Goal: Navigation & Orientation: Find specific page/section

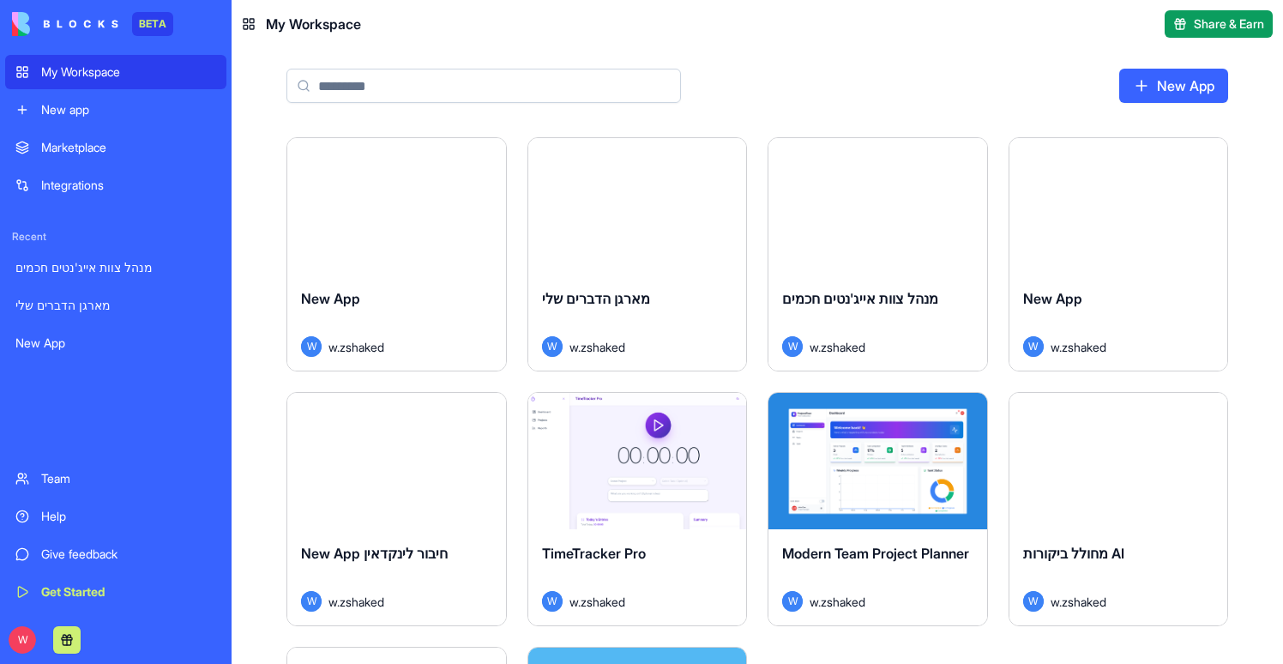
click at [881, 221] on button "Launch" at bounding box center [877, 207] width 129 height 34
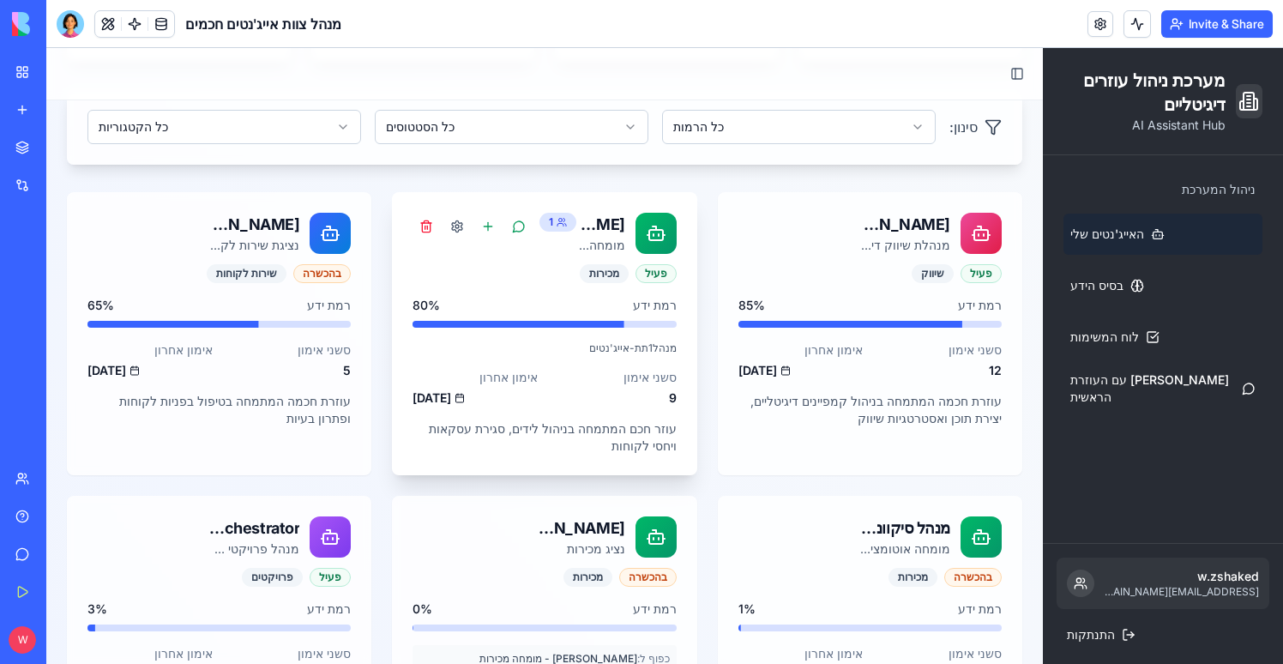
scroll to position [375, 0]
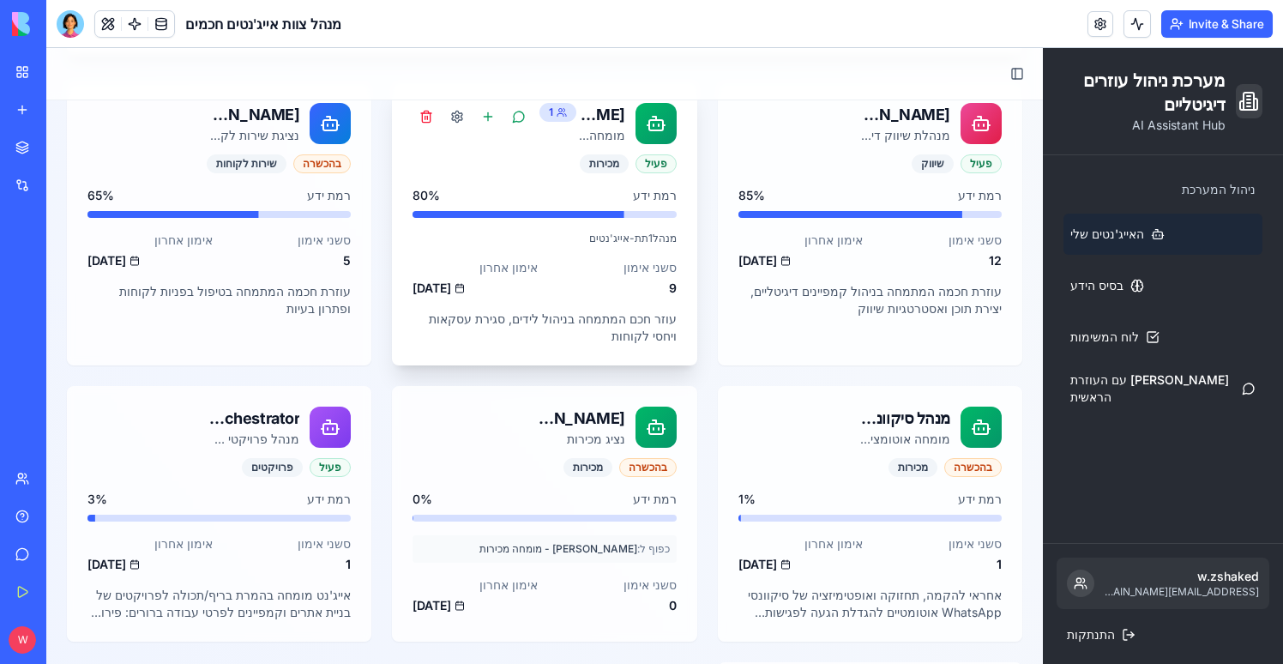
click at [588, 334] on p "עוזר חכם המתמחה בניהול לידים, סגירת עסקאות ויחסי לקוחות" at bounding box center [544, 328] width 263 height 34
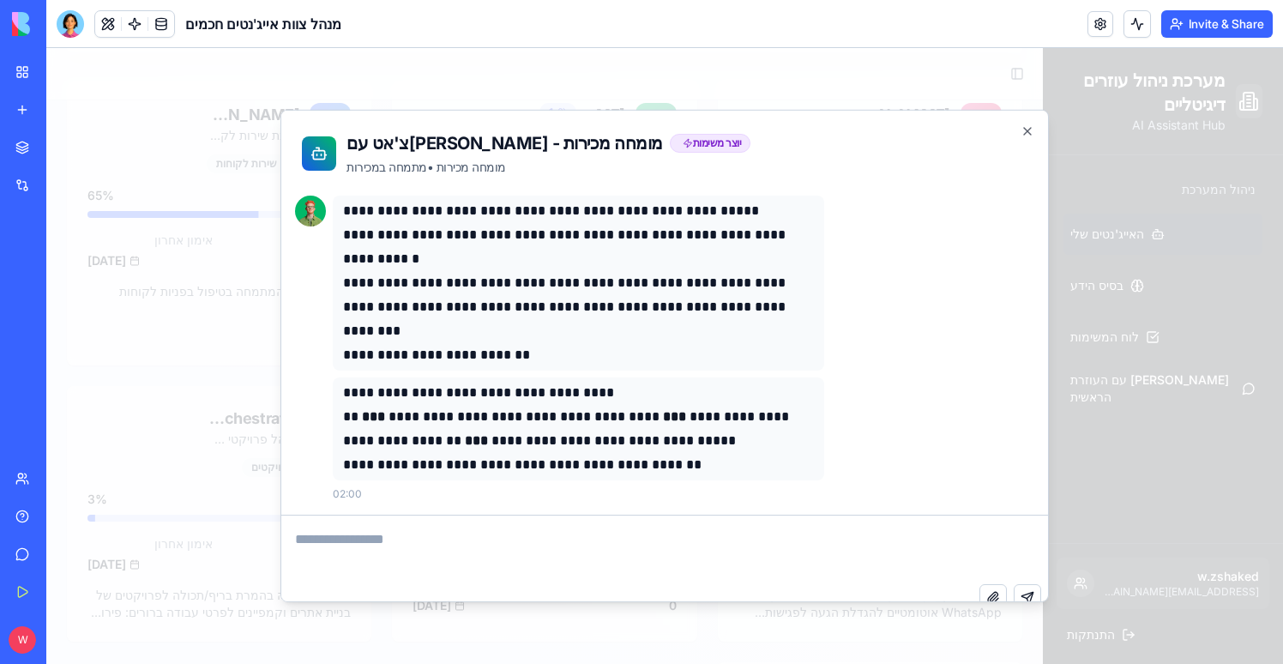
scroll to position [16, 0]
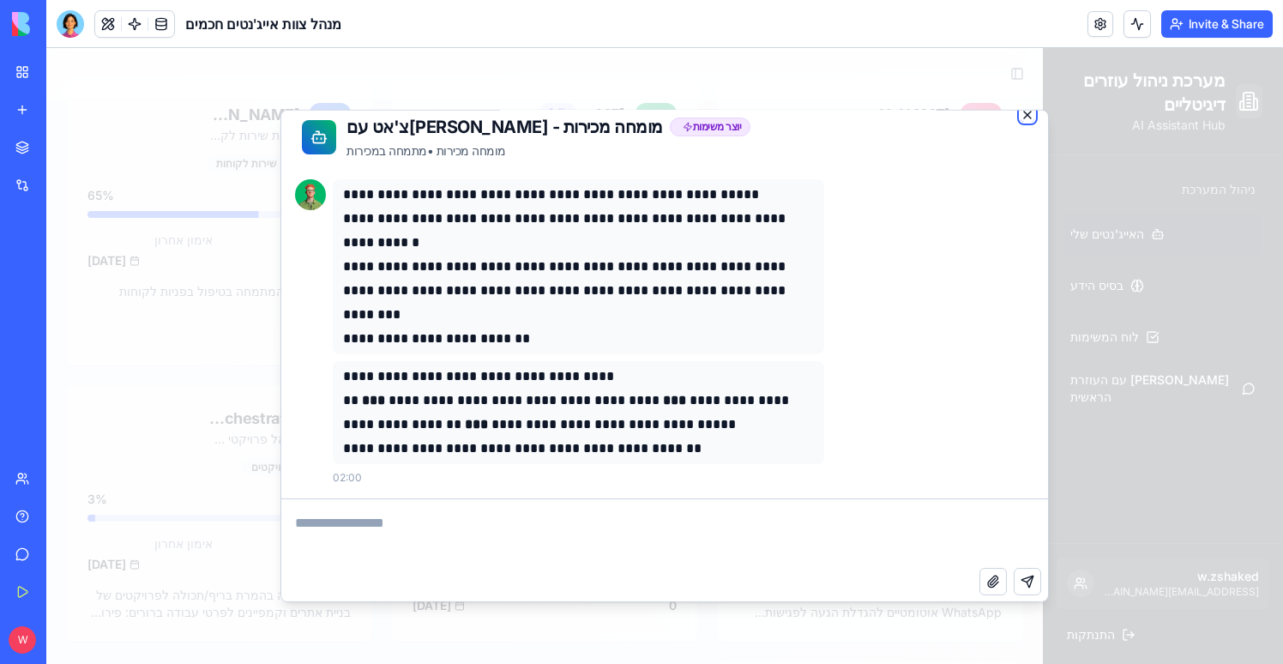
click at [1023, 113] on icon "button" at bounding box center [1028, 115] width 14 height 14
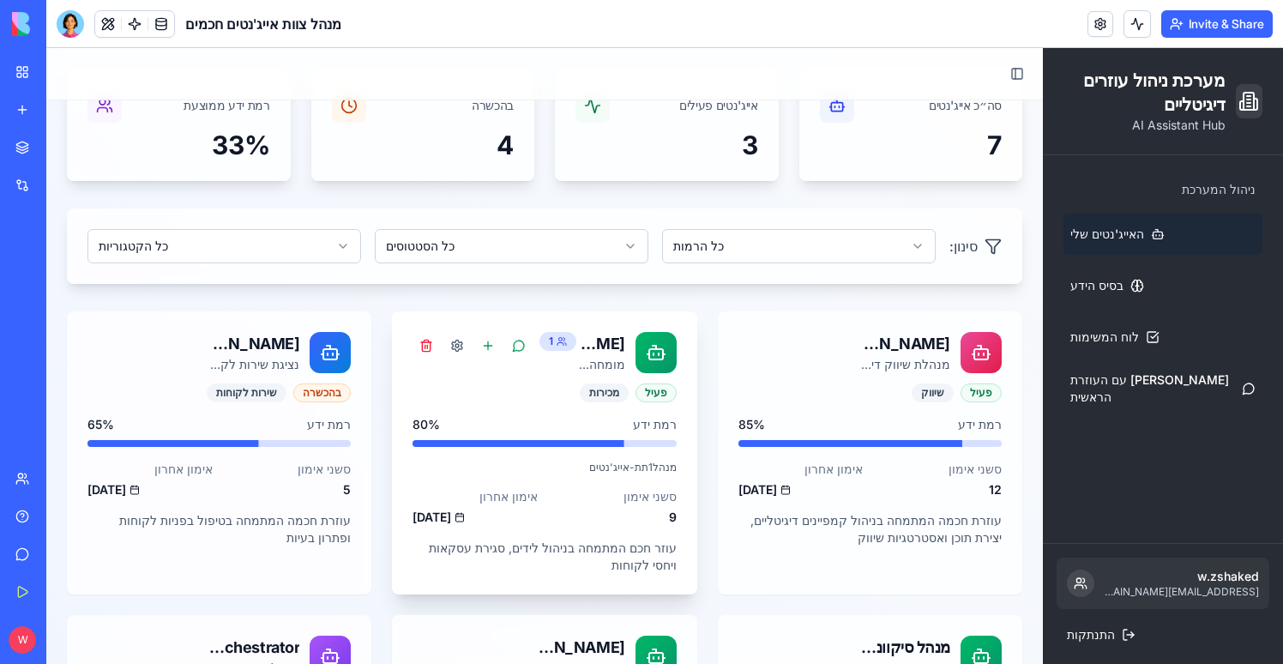
scroll to position [148, 0]
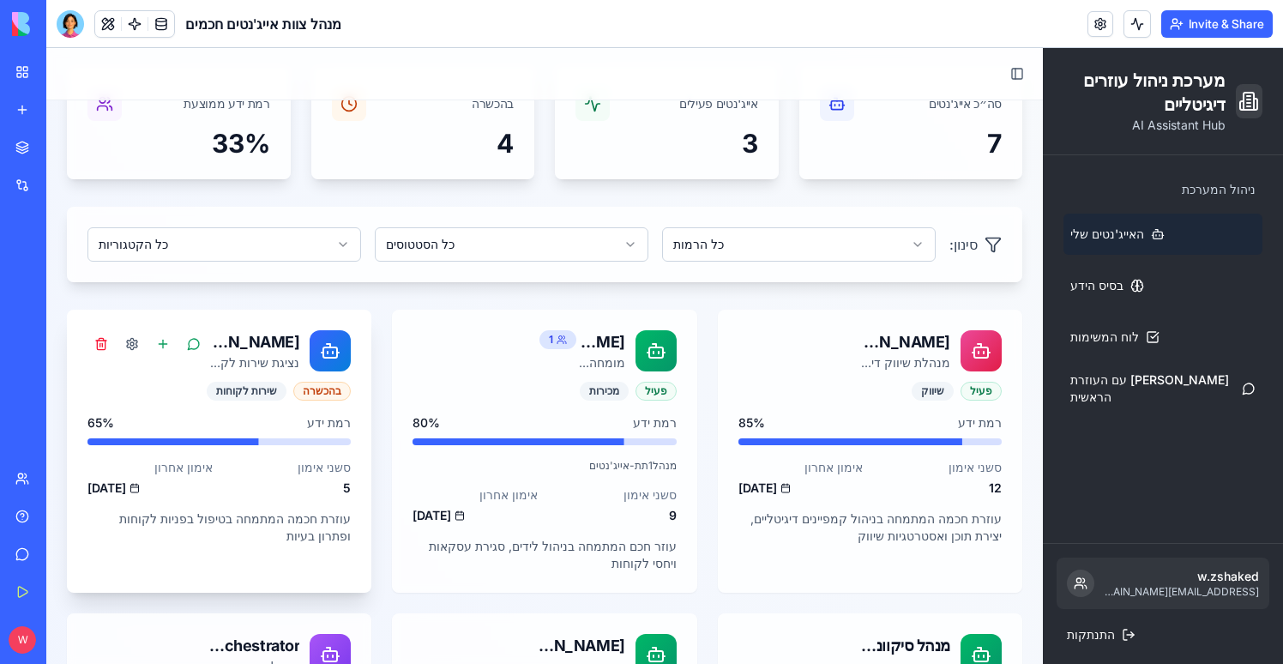
click at [241, 345] on div "[PERSON_NAME] - נציגת שירות לקוחות" at bounding box center [254, 342] width 92 height 24
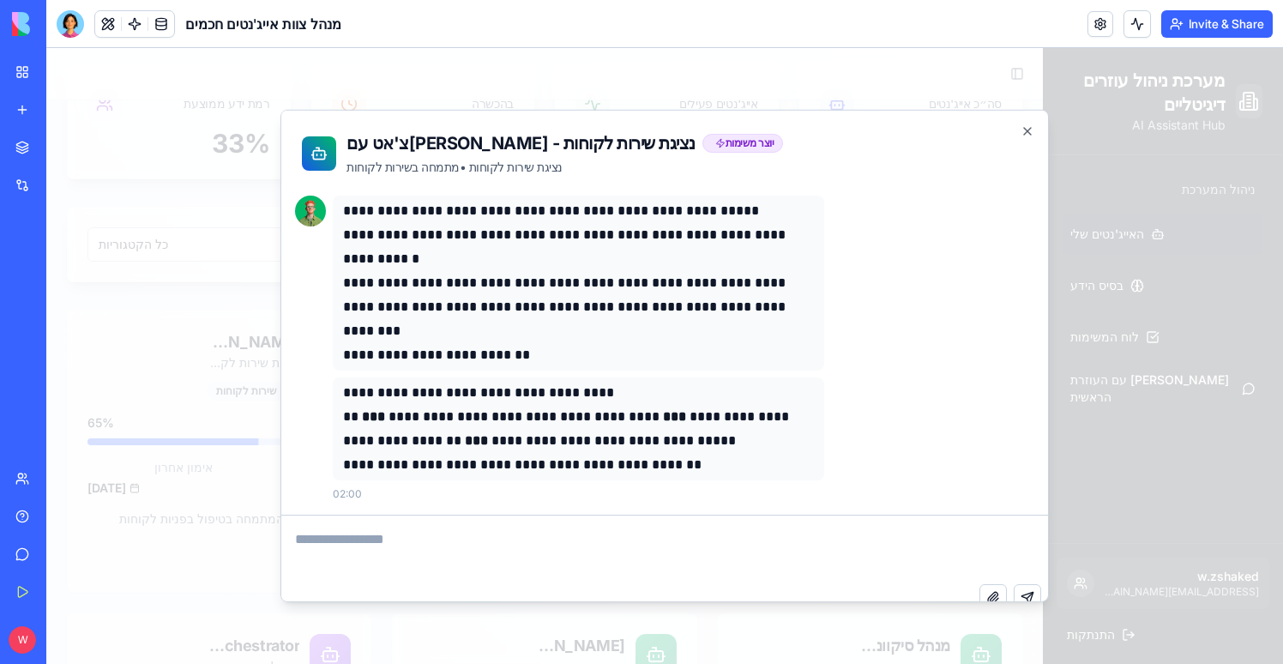
scroll to position [16, 0]
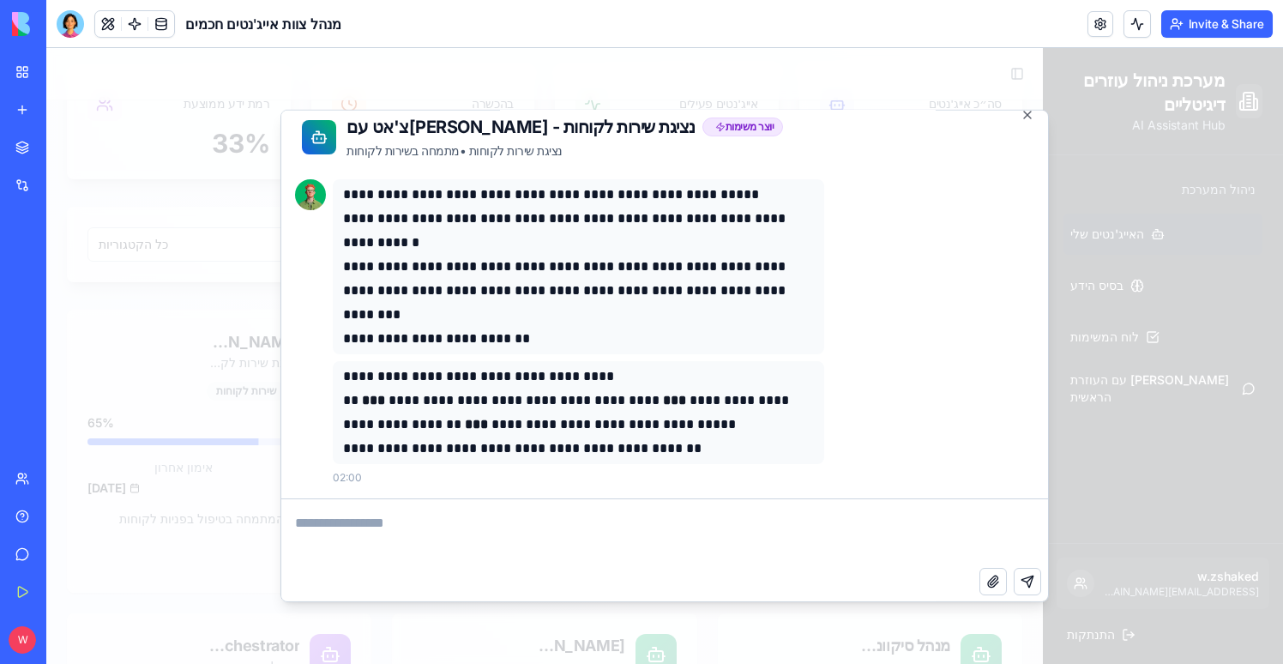
click at [196, 324] on div at bounding box center [664, 356] width 1237 height 616
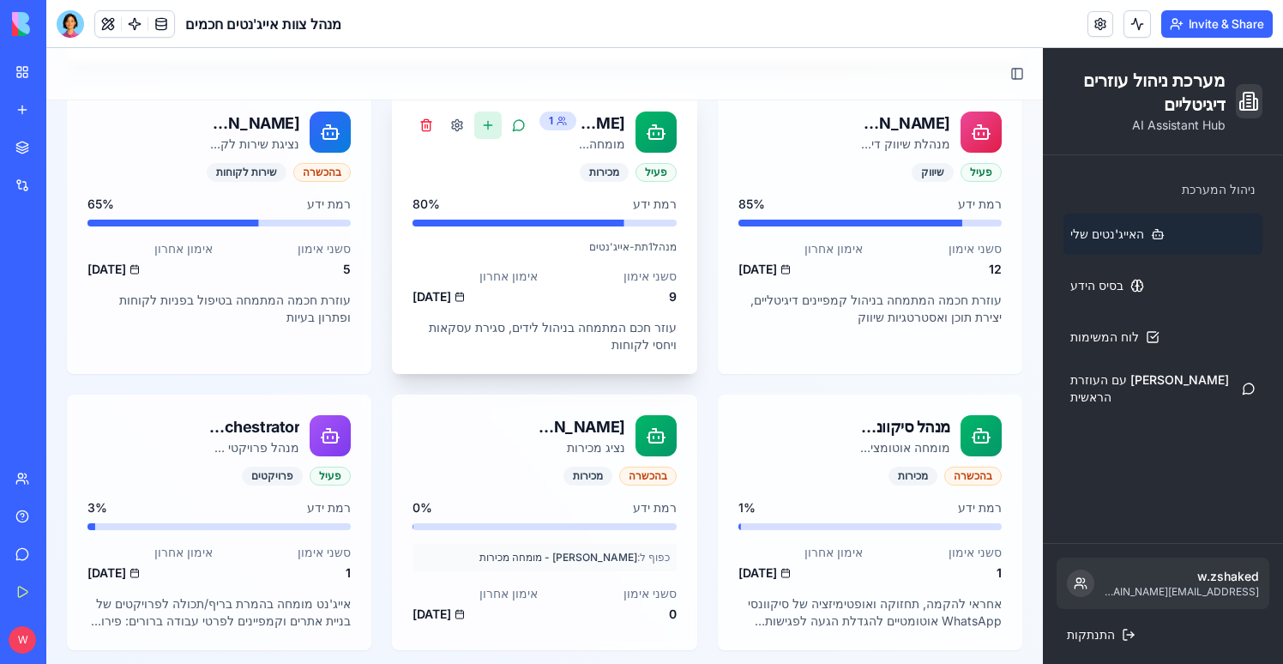
scroll to position [649, 0]
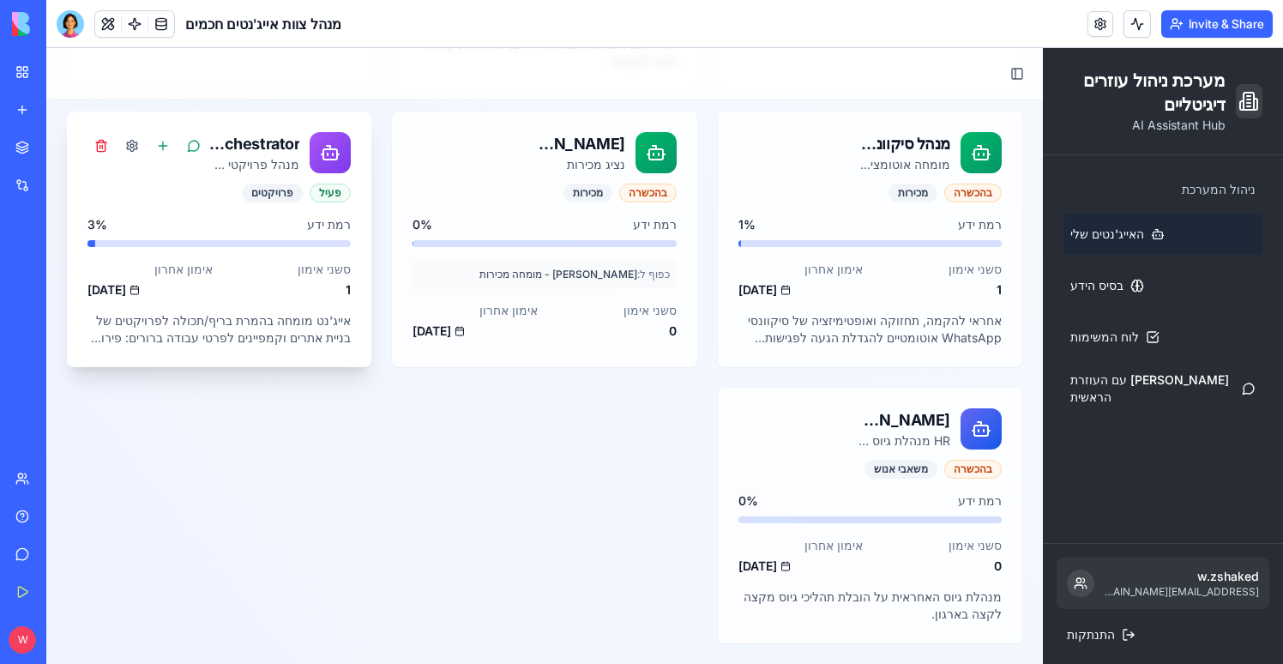
click at [236, 299] on div "פעיל פרויקטים רמת ידע 3 % סשני אימון 1 אימון אחרון [DATE] אייג'נט מומחה בהמרת ב…" at bounding box center [219, 276] width 305 height 184
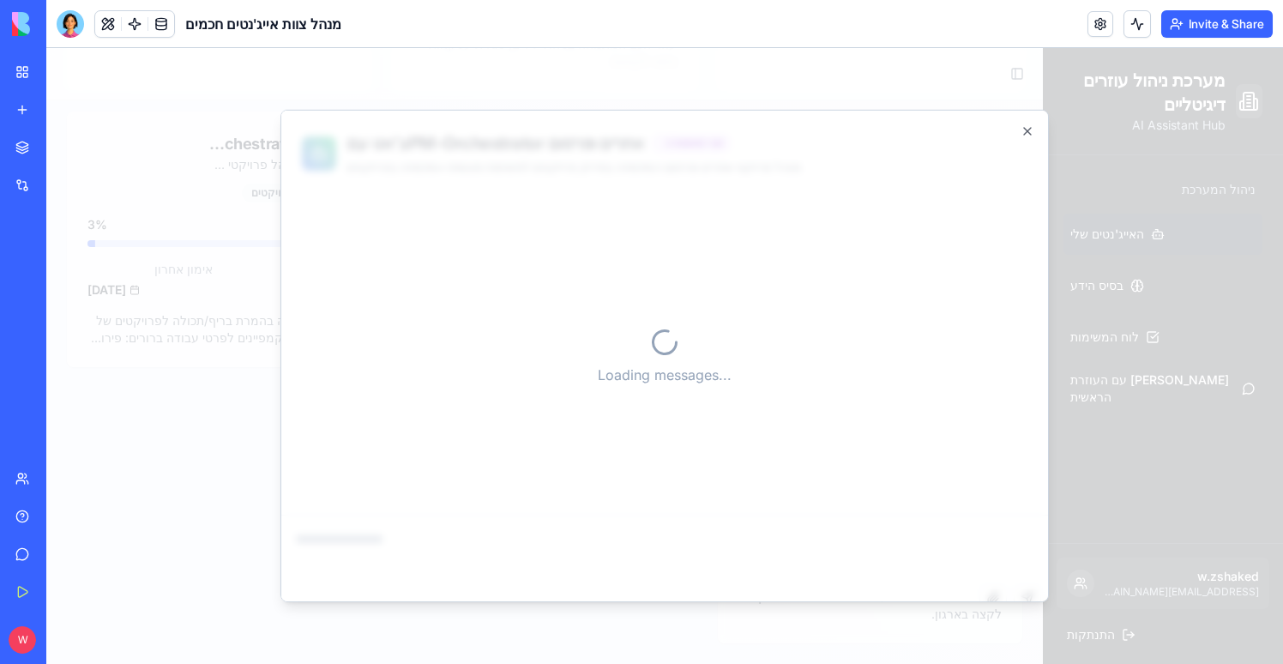
scroll to position [8, 0]
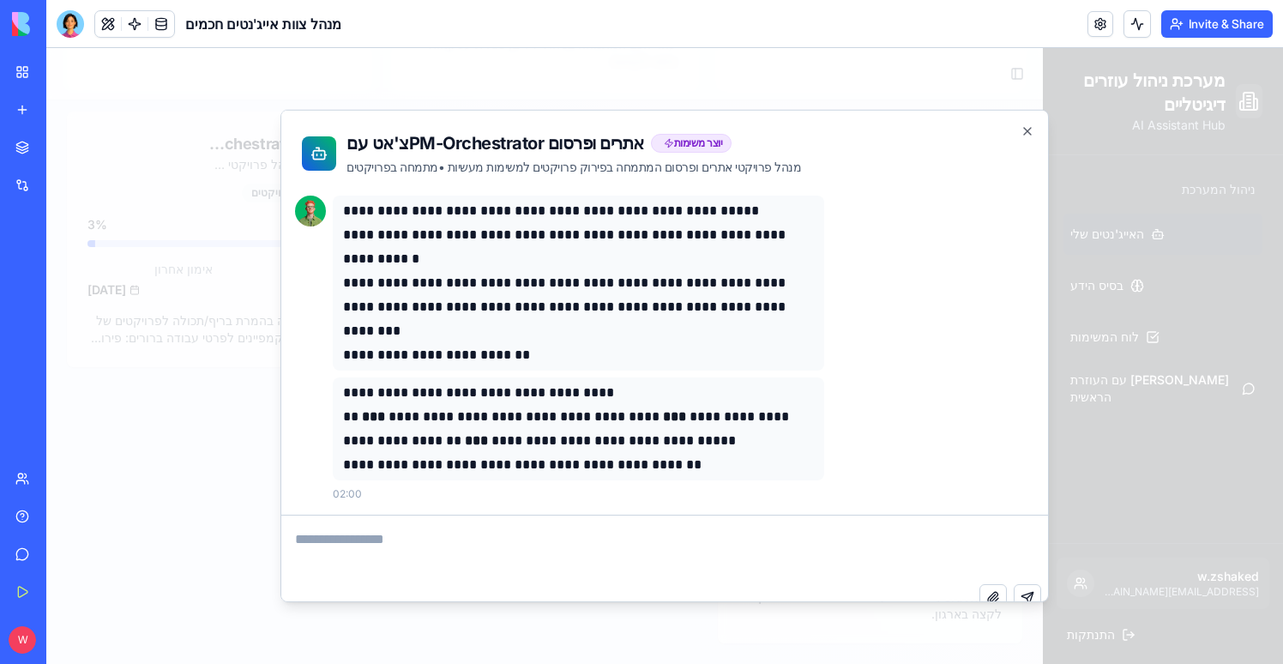
click at [243, 276] on div at bounding box center [664, 356] width 1237 height 616
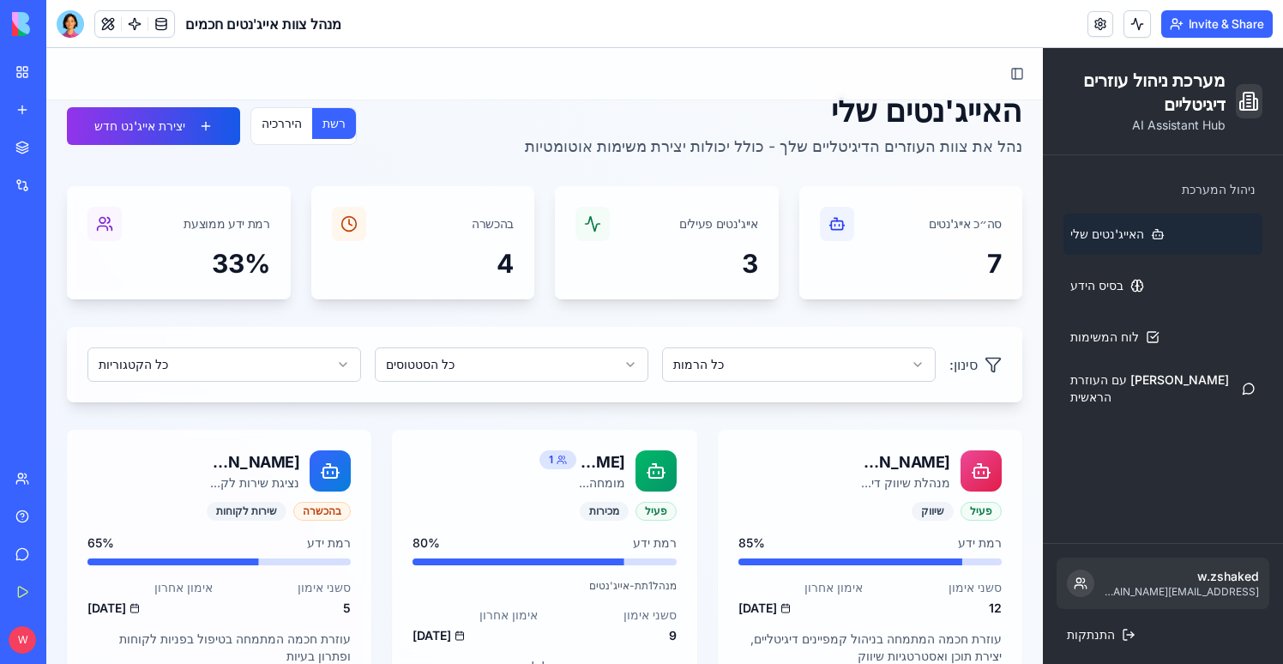
scroll to position [0, 0]
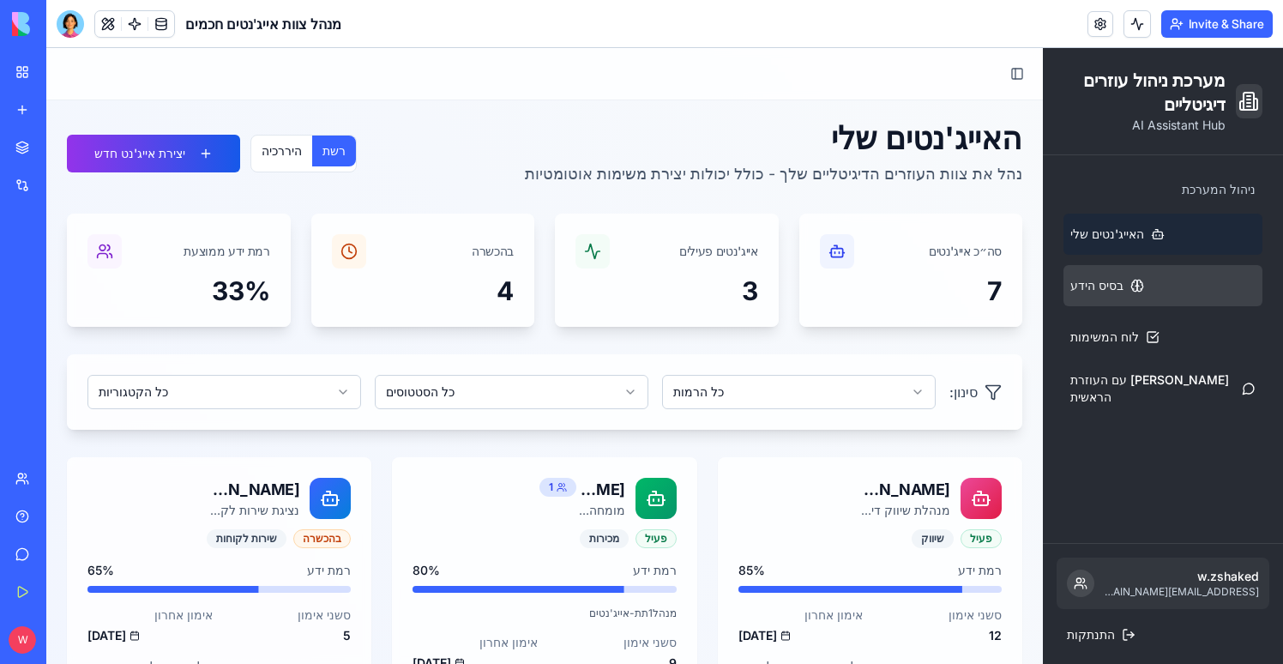
click at [1152, 292] on link "בסיס הידע" at bounding box center [1163, 285] width 199 height 41
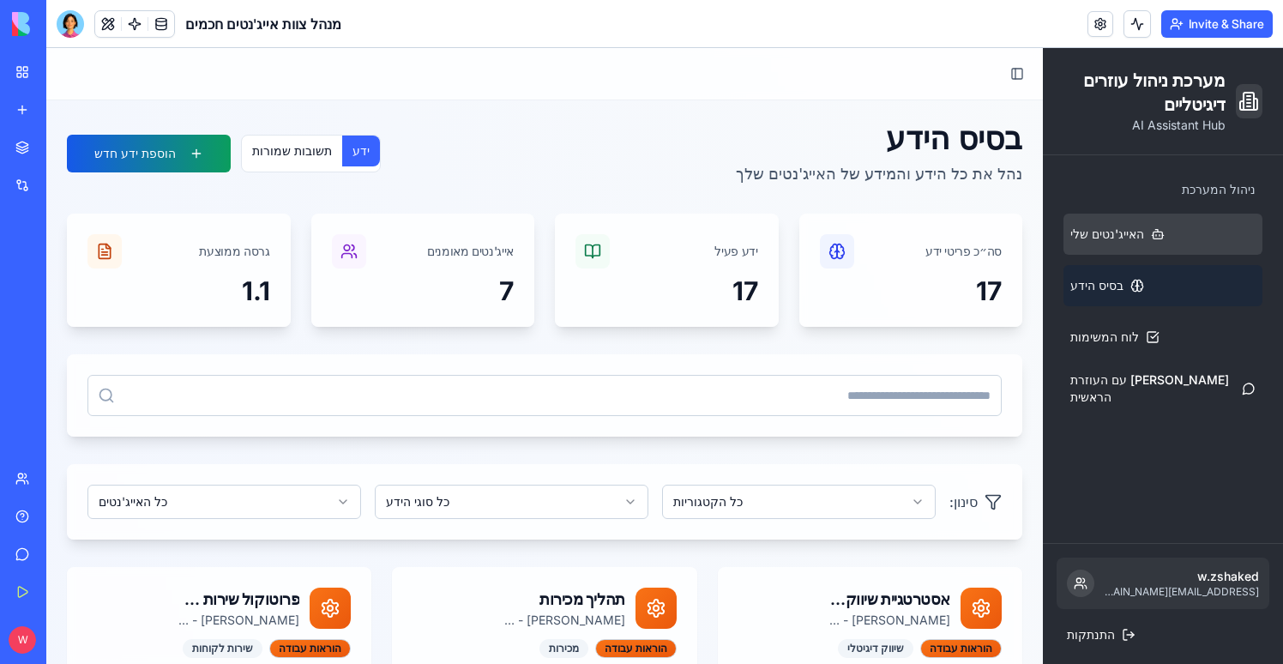
click at [1098, 220] on link "האייג'נטים שלי" at bounding box center [1163, 234] width 199 height 41
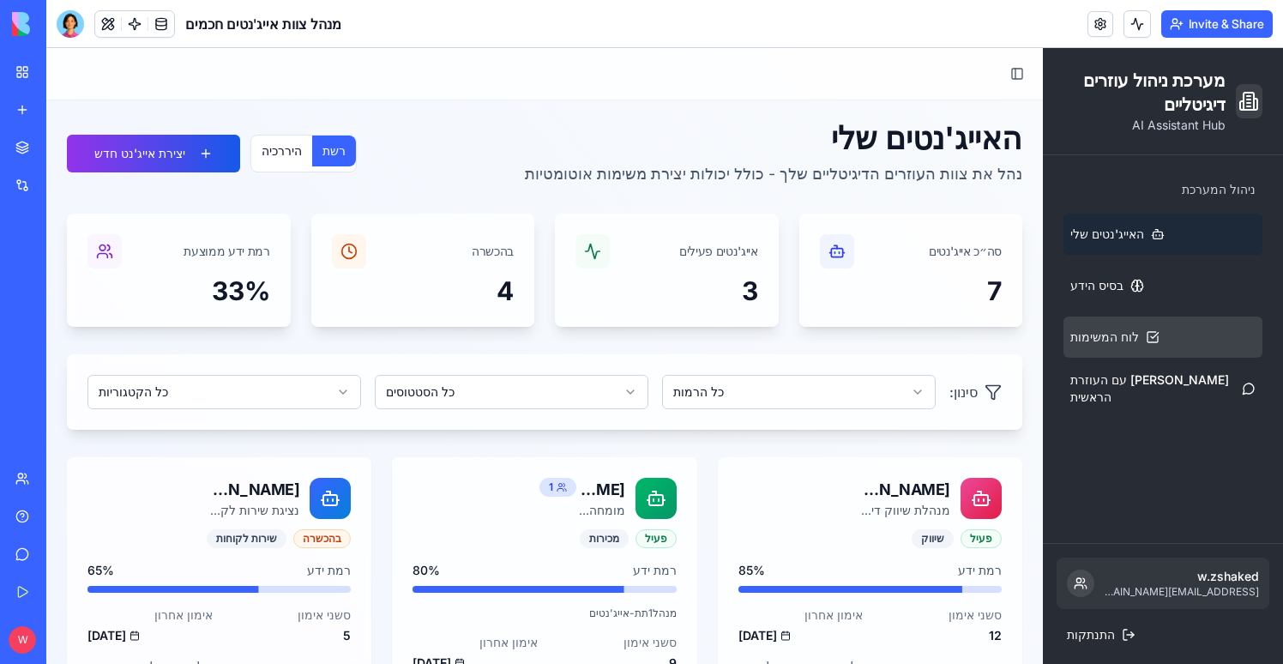
click at [1129, 335] on span "לוח המשימות" at bounding box center [1105, 337] width 69 height 17
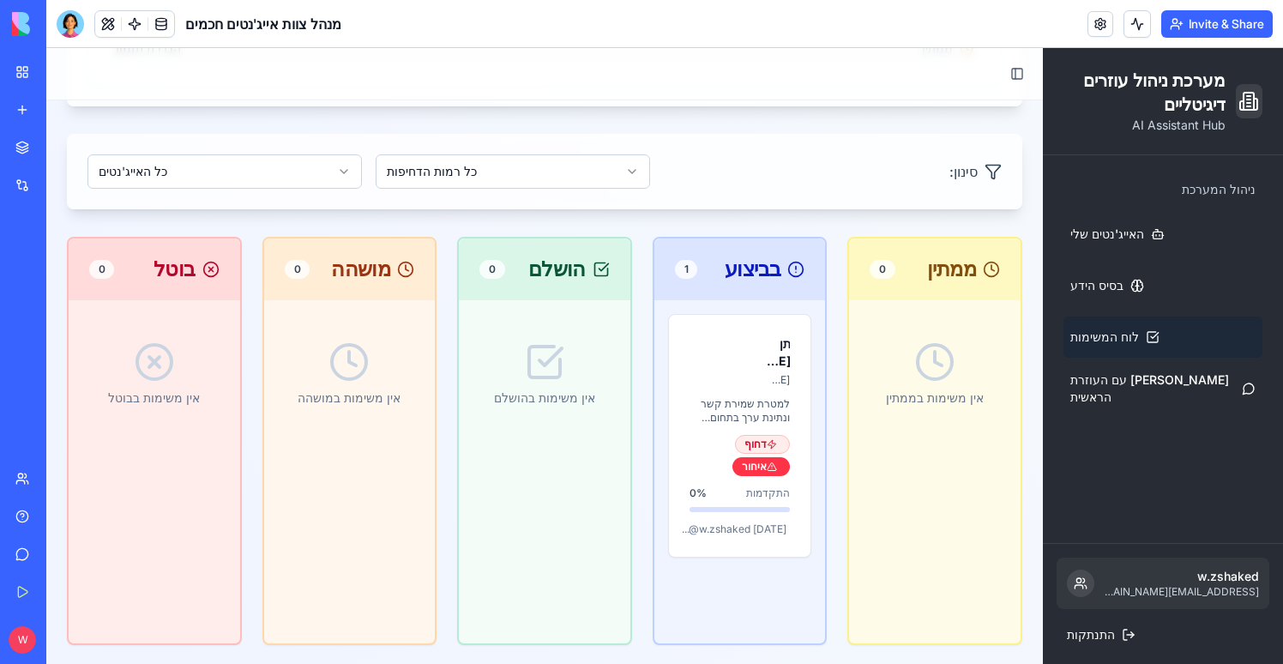
scroll to position [941, 0]
click at [781, 370] on div "תן [PERSON_NAME] מנגנון פולואפ לשליחה בוואטסאפ [PERSON_NAME] - מומחה מכירות" at bounding box center [778, 359] width 26 height 51
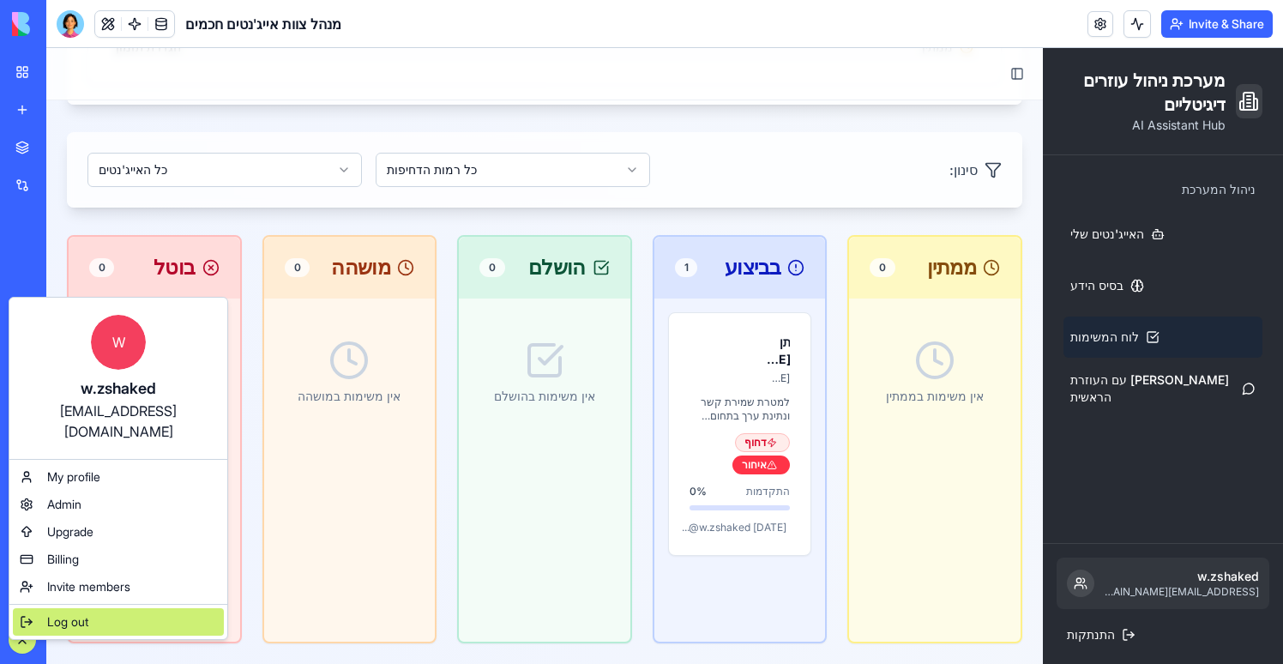
click at [74, 613] on span "Log out" at bounding box center [67, 621] width 41 height 17
